Goal: Book appointment/travel/reservation

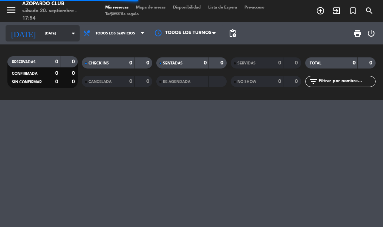
click at [70, 35] on icon "arrow_drop_down" at bounding box center [73, 33] width 9 height 9
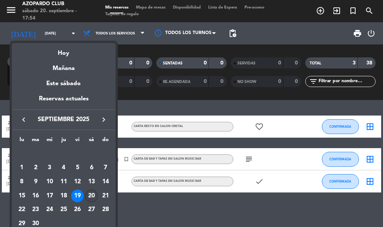
click at [90, 192] on div "20" at bounding box center [91, 196] width 13 height 13
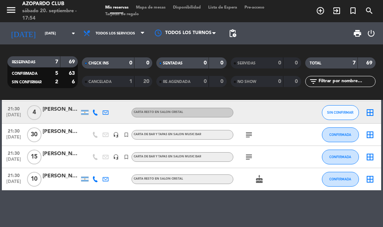
scroll to position [92, 0]
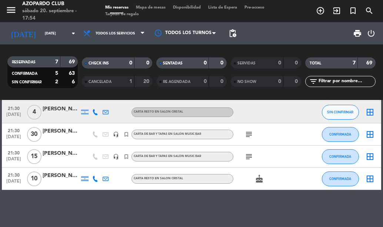
click at [246, 155] on icon "subject" at bounding box center [249, 156] width 9 height 9
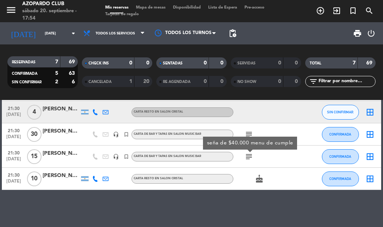
click at [249, 132] on icon "subject" at bounding box center [249, 134] width 9 height 9
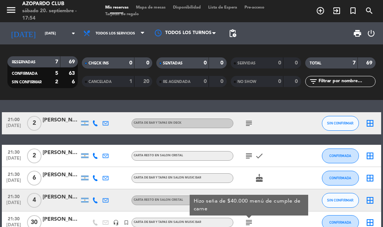
scroll to position [0, 0]
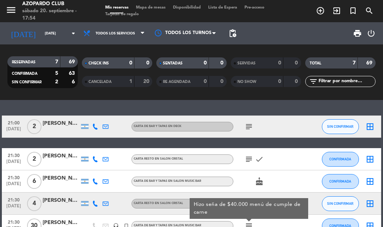
click at [252, 157] on icon "subject" at bounding box center [249, 159] width 9 height 9
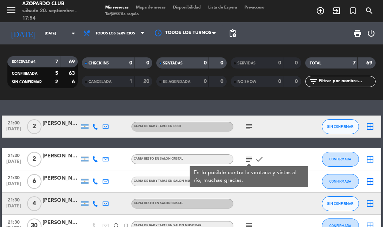
click at [250, 125] on icon "subject" at bounding box center [249, 126] width 9 height 9
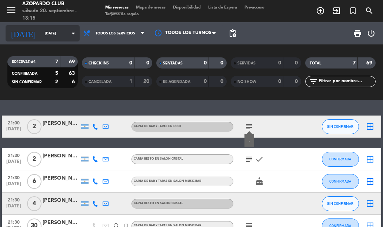
click at [55, 29] on input "[DATE]" at bounding box center [65, 33] width 49 height 11
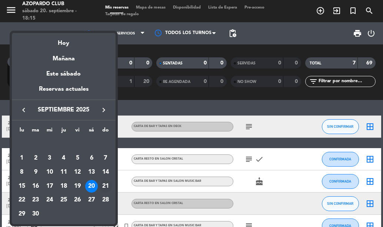
click at [101, 187] on div "21" at bounding box center [105, 186] width 13 height 13
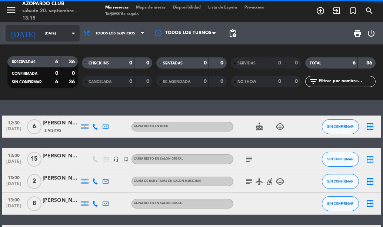
click at [64, 38] on input "[DATE]" at bounding box center [65, 33] width 49 height 11
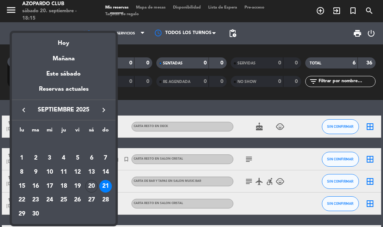
click at [268, 183] on div at bounding box center [191, 113] width 383 height 227
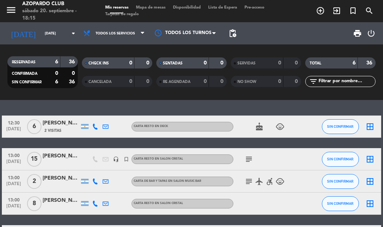
click at [268, 183] on icon "accessible_forward" at bounding box center [270, 181] width 9 height 9
click at [258, 183] on icon "airplanemode_active" at bounding box center [259, 181] width 9 height 9
click at [251, 181] on icon "subject" at bounding box center [249, 181] width 9 height 9
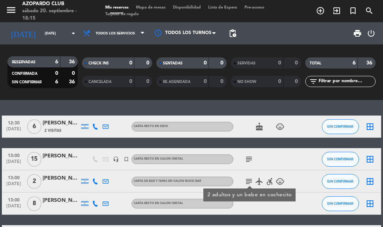
click at [282, 182] on icon "child_care" at bounding box center [280, 181] width 9 height 9
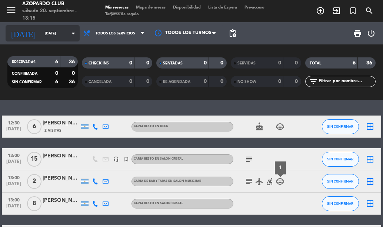
click at [69, 32] on icon "arrow_drop_down" at bounding box center [73, 33] width 9 height 9
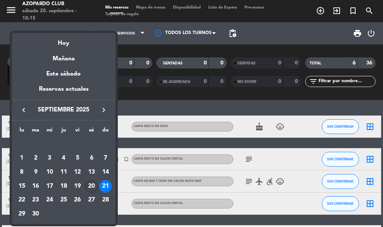
click at [90, 189] on div "20" at bounding box center [91, 186] width 13 height 13
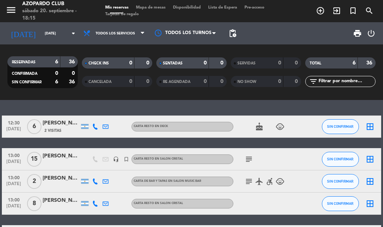
type input "[DATE]"
